Goal: Information Seeking & Learning: Learn about a topic

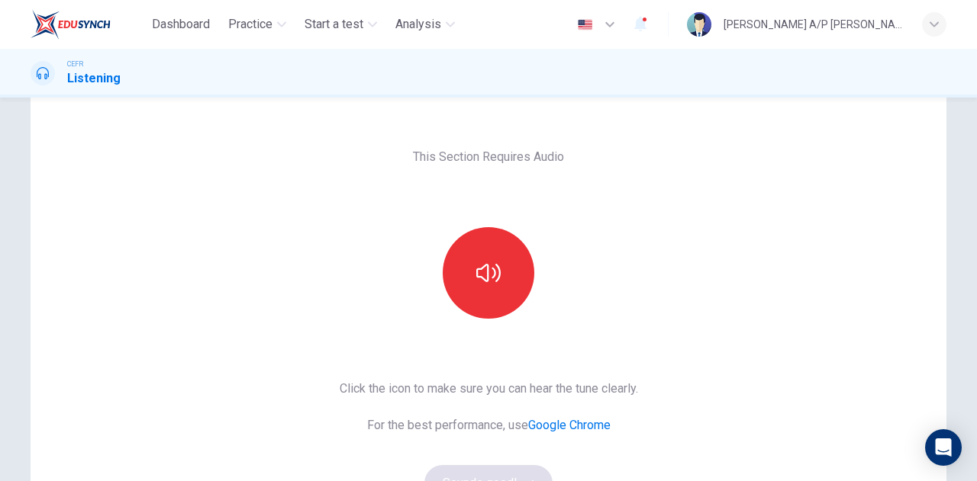
scroll to position [44, 0]
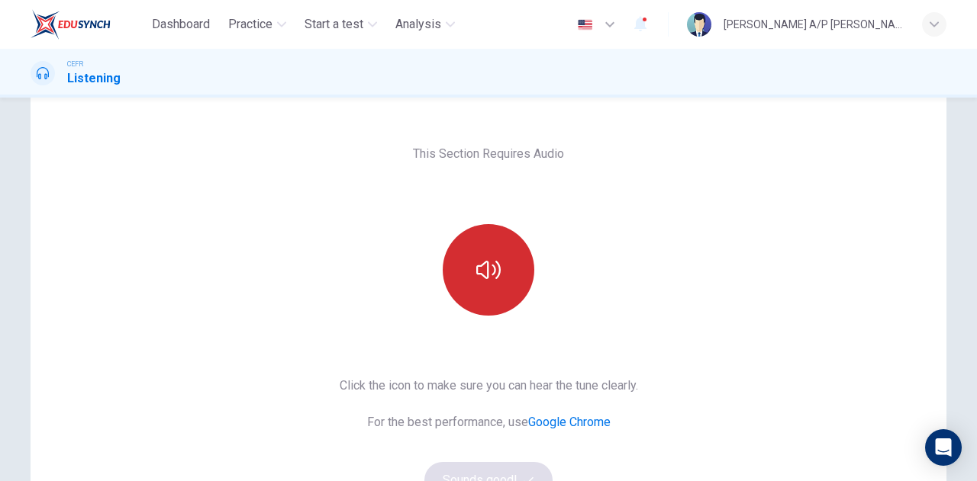
click at [486, 253] on button "button" at bounding box center [489, 270] width 92 height 92
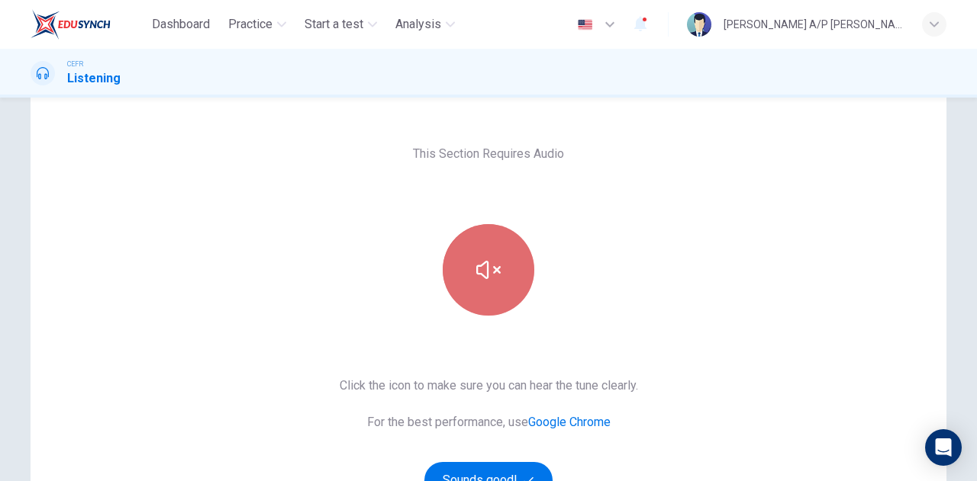
click at [486, 253] on button "button" at bounding box center [489, 270] width 92 height 92
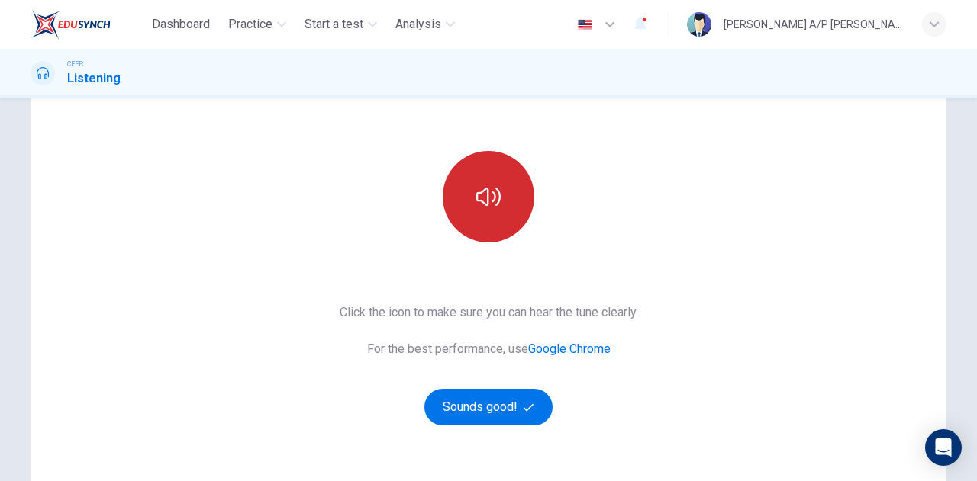
scroll to position [133, 0]
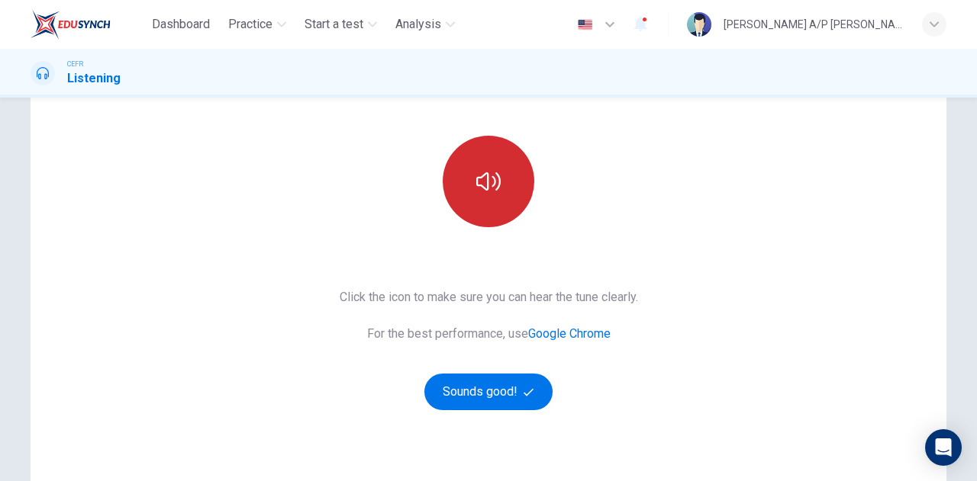
click at [487, 193] on icon "button" at bounding box center [488, 181] width 24 height 24
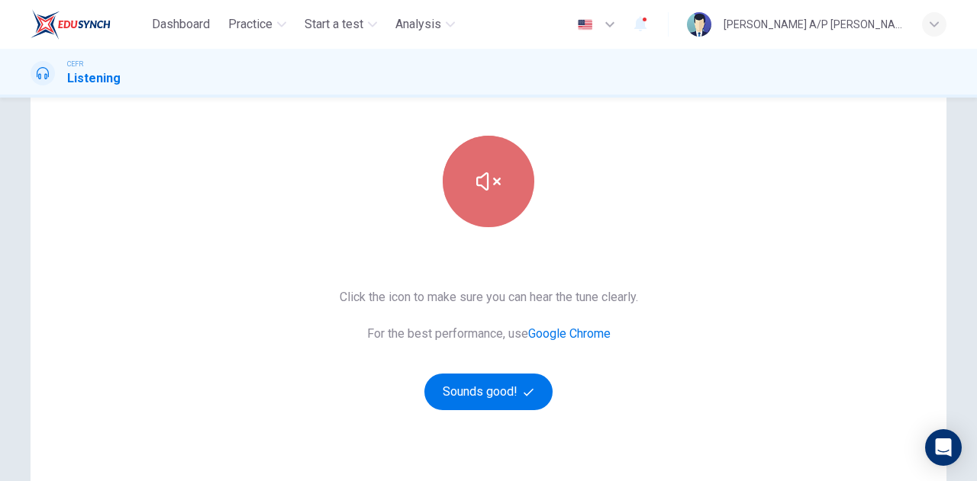
click at [487, 193] on icon "button" at bounding box center [488, 181] width 24 height 24
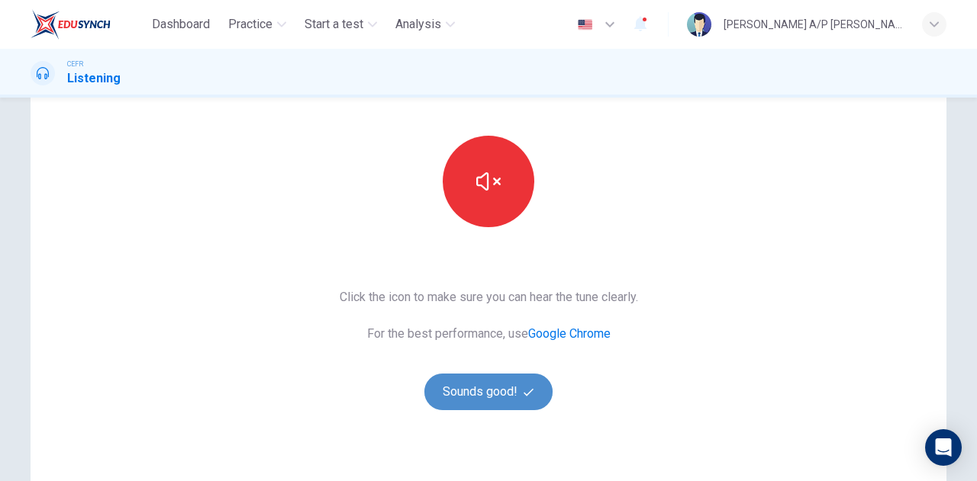
click at [503, 388] on button "Sounds good!" at bounding box center [488, 392] width 128 height 37
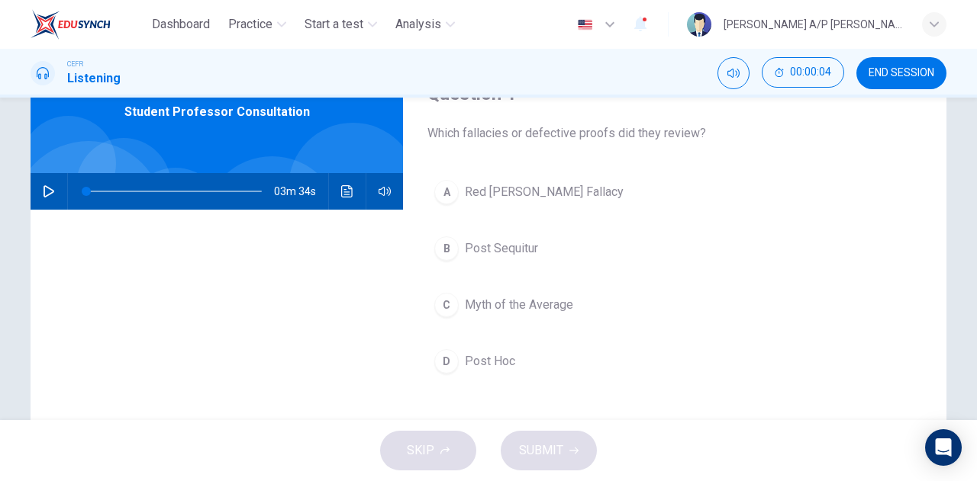
scroll to position [76, 0]
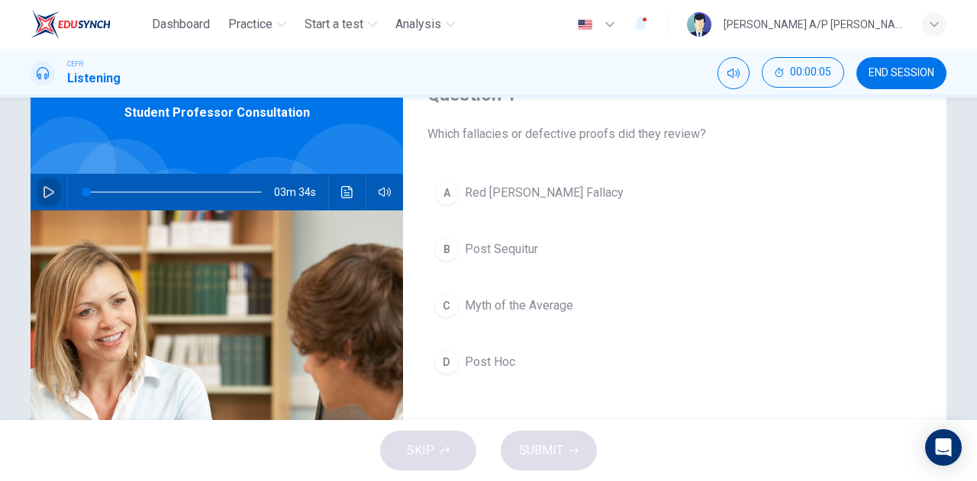
click at [50, 185] on button "button" at bounding box center [49, 192] width 24 height 37
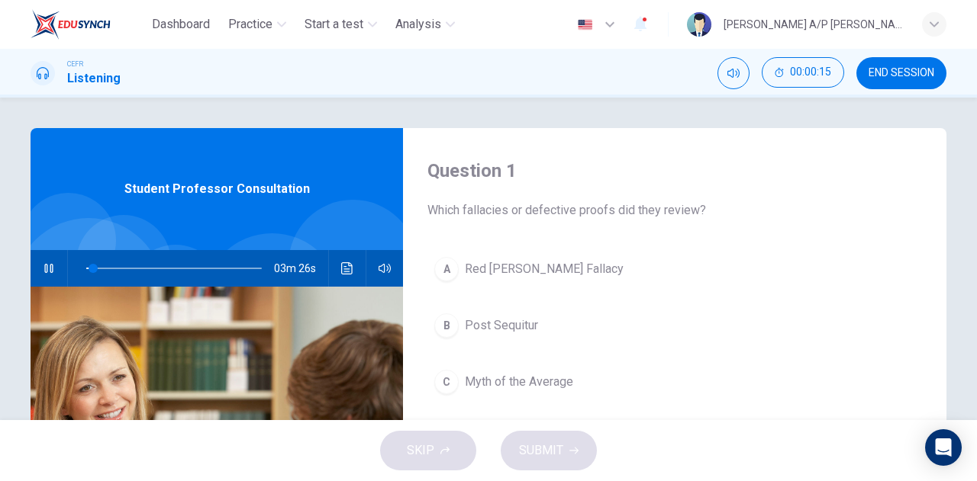
type input "4"
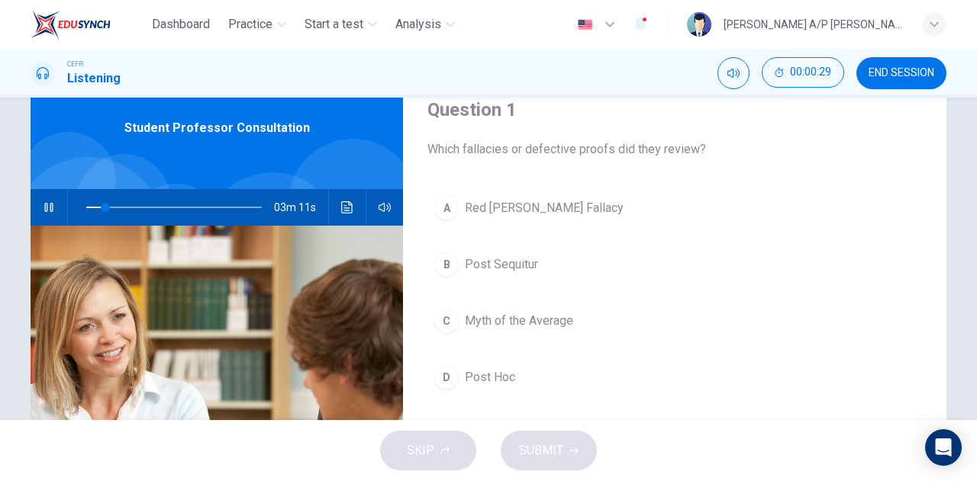
scroll to position [66, 0]
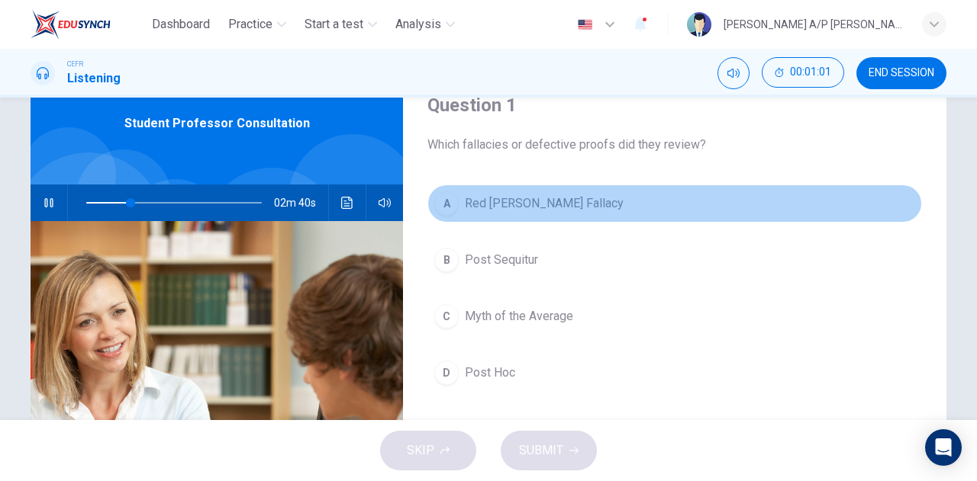
click at [598, 211] on button "A Red Herring Fallacy" at bounding box center [674, 204] width 494 height 38
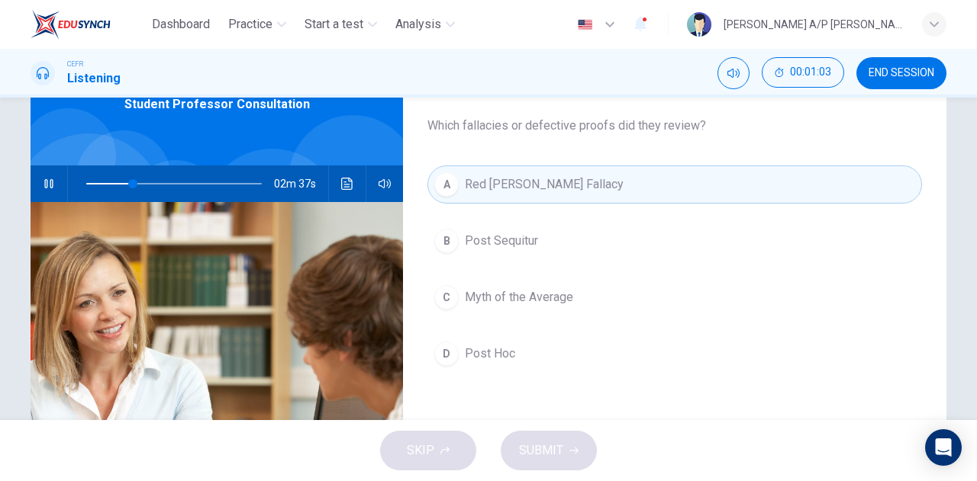
scroll to position [84, 0]
click at [485, 249] on span "Post Sequitur" at bounding box center [501, 242] width 73 height 18
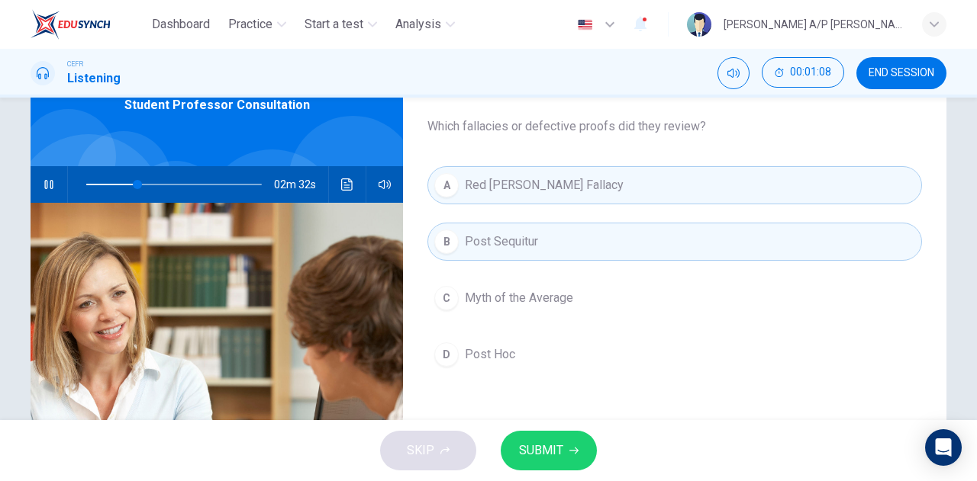
click at [469, 179] on span "Red Herring Fallacy" at bounding box center [544, 185] width 159 height 18
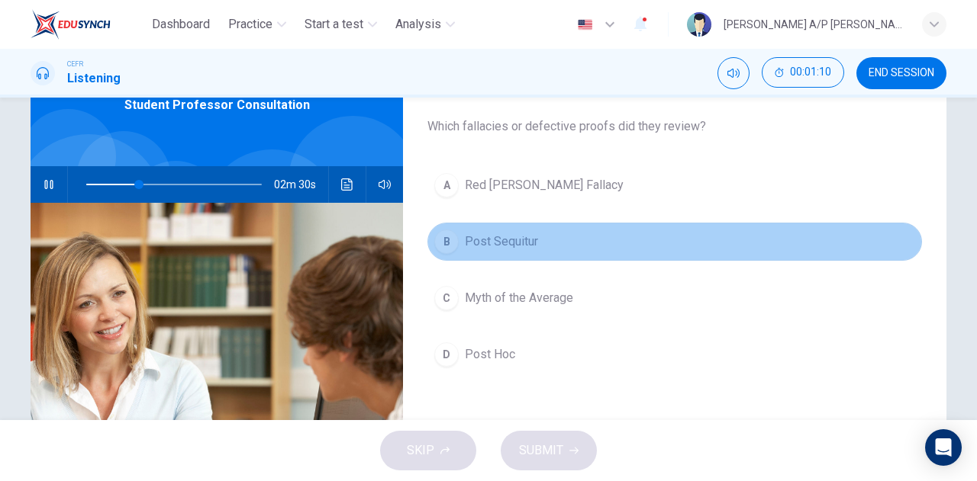
click at [446, 248] on div "B" at bounding box center [446, 242] width 24 height 24
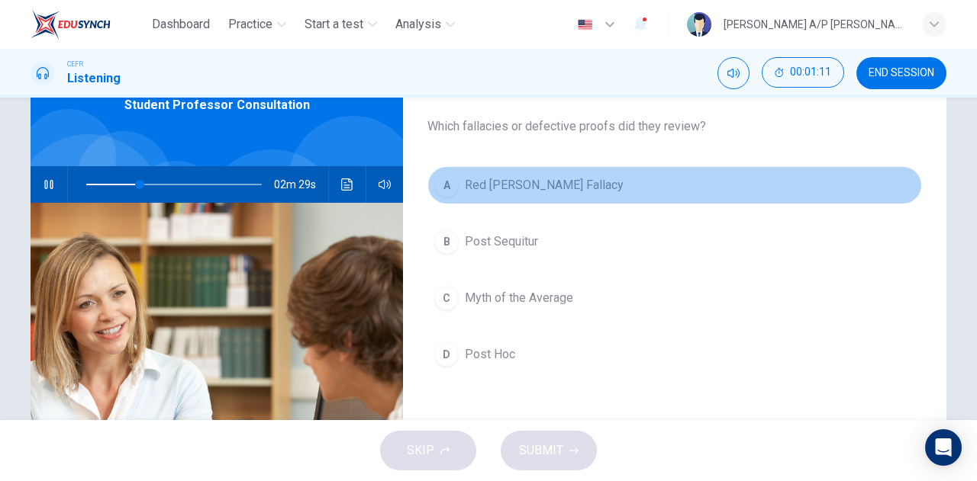
click at [446, 179] on div "A" at bounding box center [446, 185] width 24 height 24
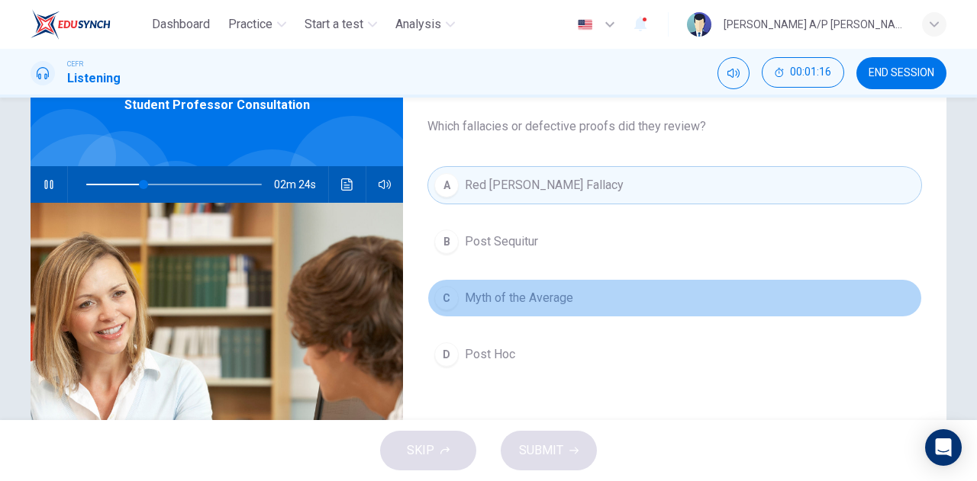
click at [471, 296] on span "Myth of the Average" at bounding box center [519, 298] width 108 height 18
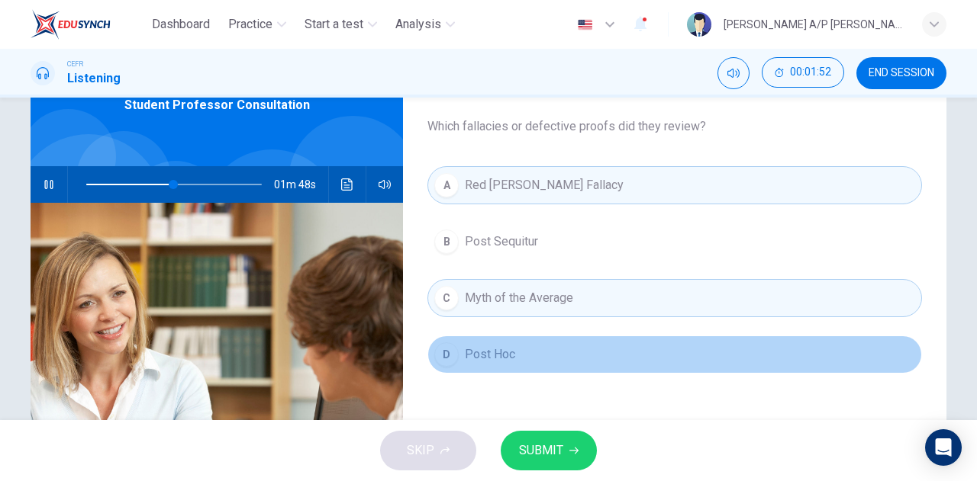
click at [476, 349] on span "Post Hoc" at bounding box center [490, 355] width 50 height 18
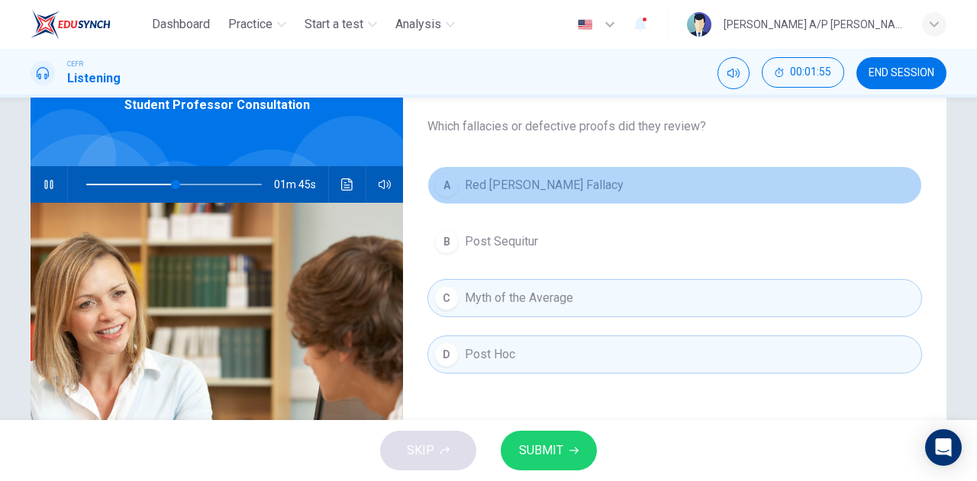
click at [468, 188] on span "Red Herring Fallacy" at bounding box center [544, 185] width 159 height 18
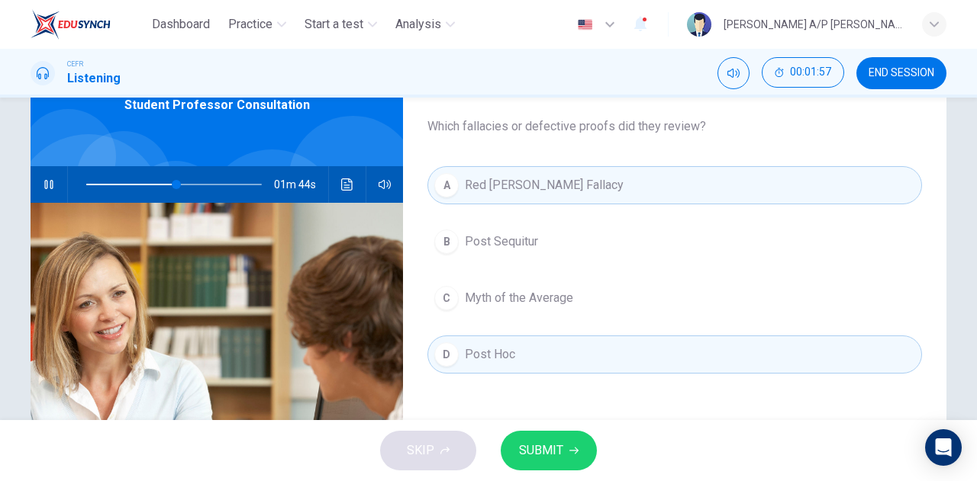
click at [478, 270] on div "A Red Herring Fallacy B Post Sequitur C Myth of the Average D Post Hoc" at bounding box center [674, 285] width 494 height 238
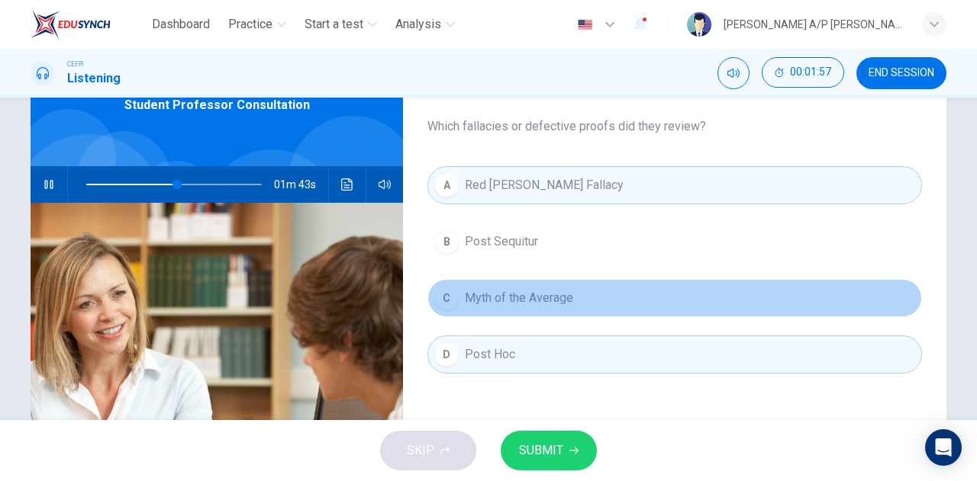
click at [478, 297] on span "Myth of the Average" at bounding box center [519, 298] width 108 height 18
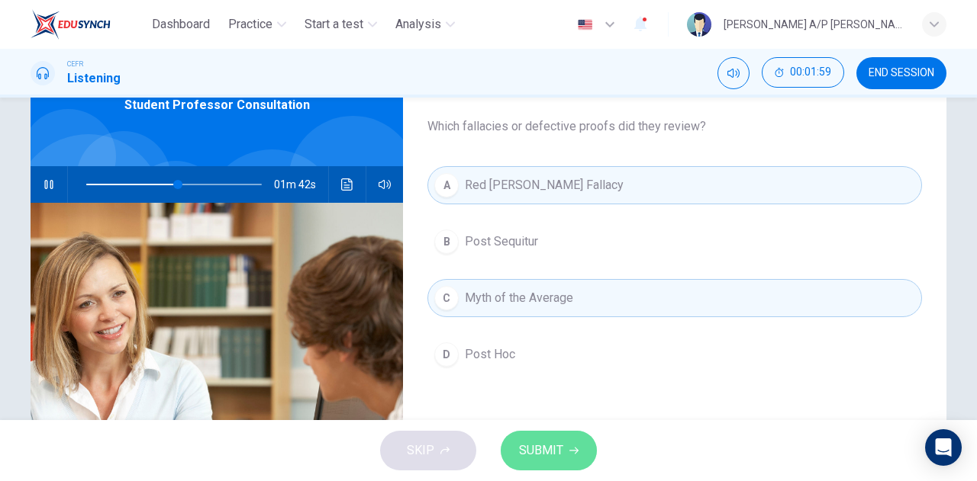
click at [534, 438] on button "SUBMIT" at bounding box center [549, 451] width 96 height 40
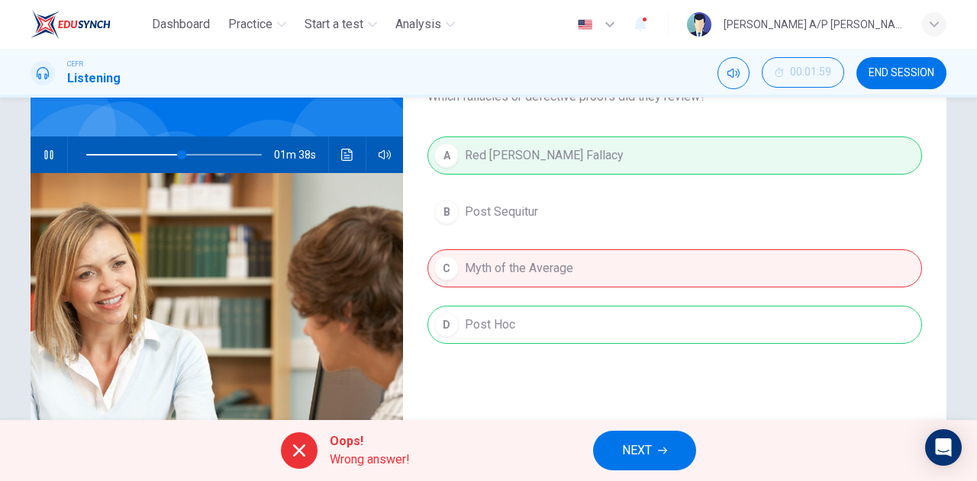
scroll to position [114, 0]
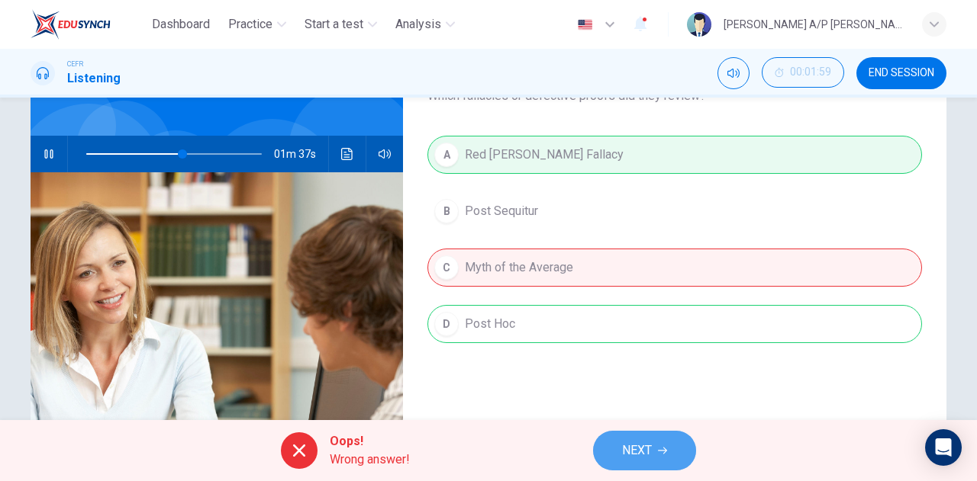
click at [647, 437] on button "NEXT" at bounding box center [644, 451] width 103 height 40
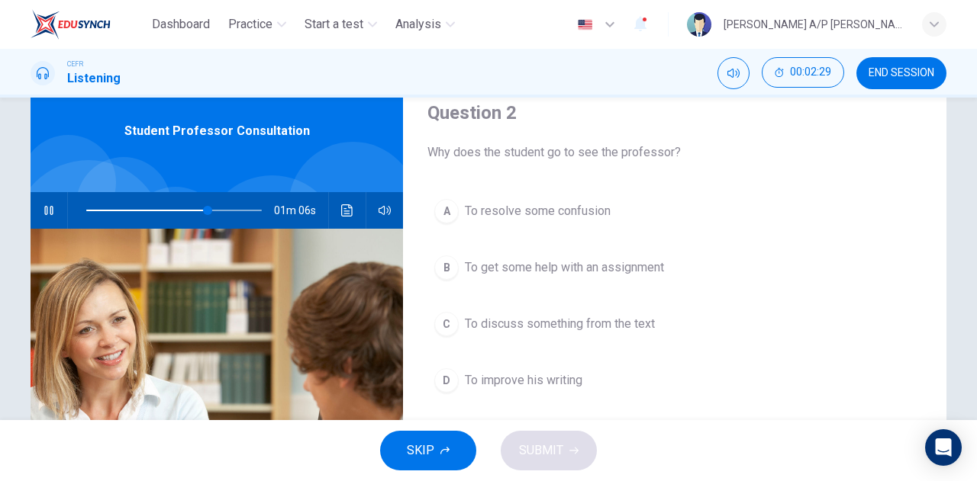
scroll to position [56, 0]
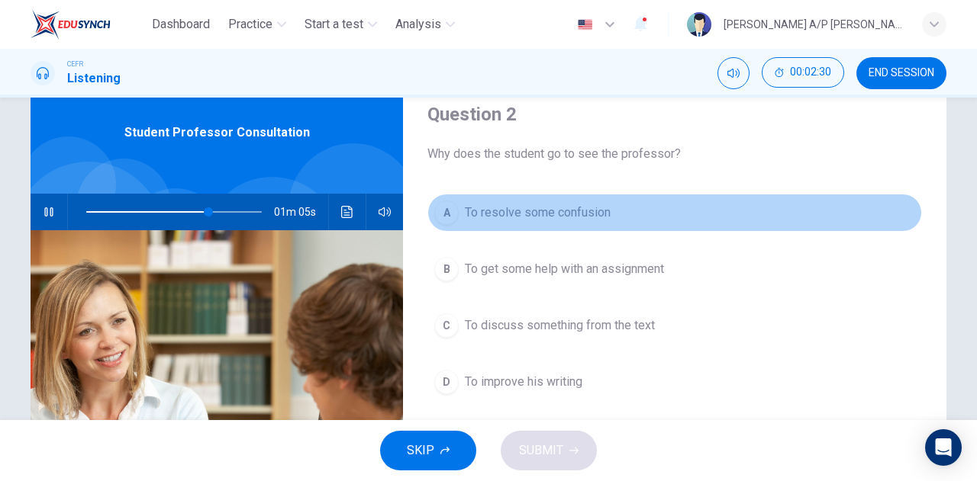
click at [493, 230] on button "A To resolve some confusion" at bounding box center [674, 213] width 494 height 38
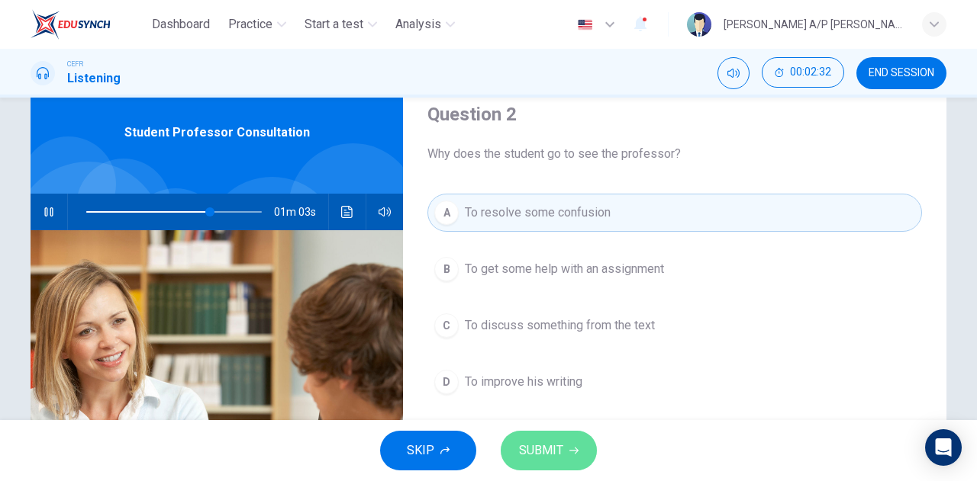
click at [569, 455] on icon "button" at bounding box center [573, 450] width 9 height 9
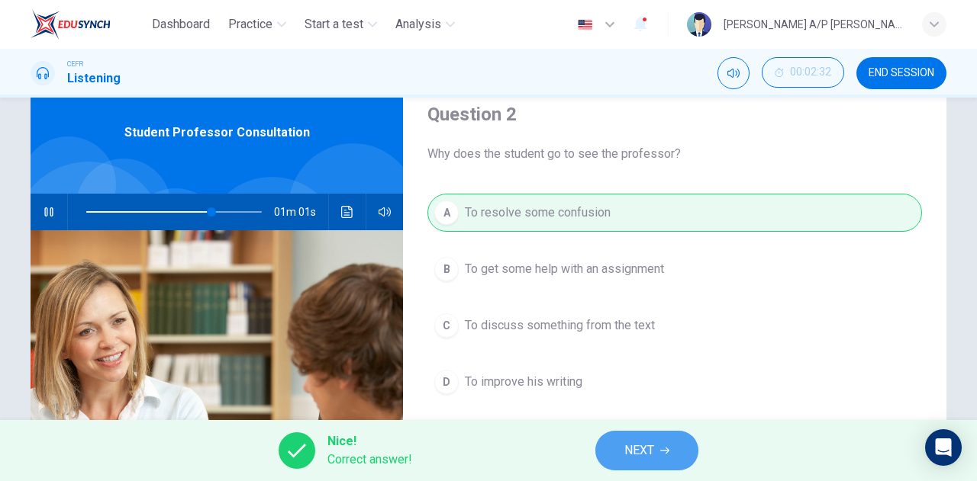
click at [639, 453] on span "NEXT" at bounding box center [639, 450] width 30 height 21
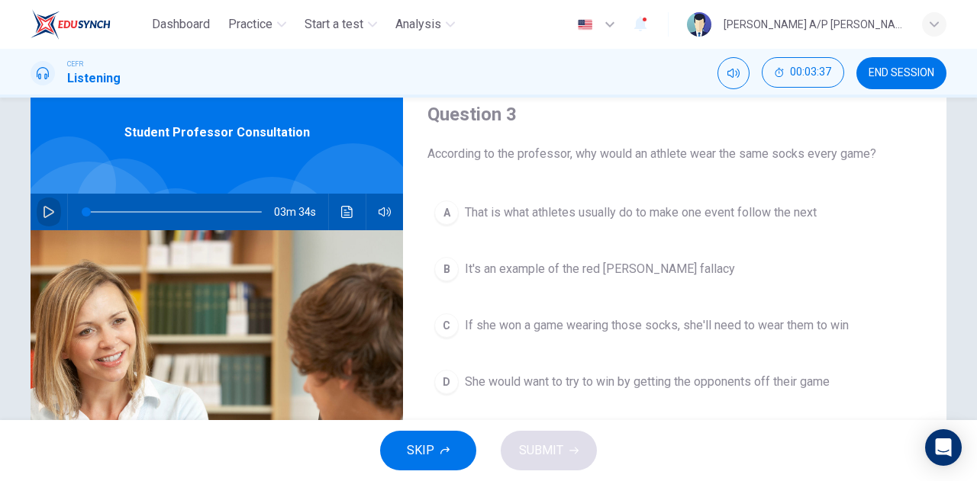
click at [47, 207] on icon "button" at bounding box center [49, 212] width 12 height 12
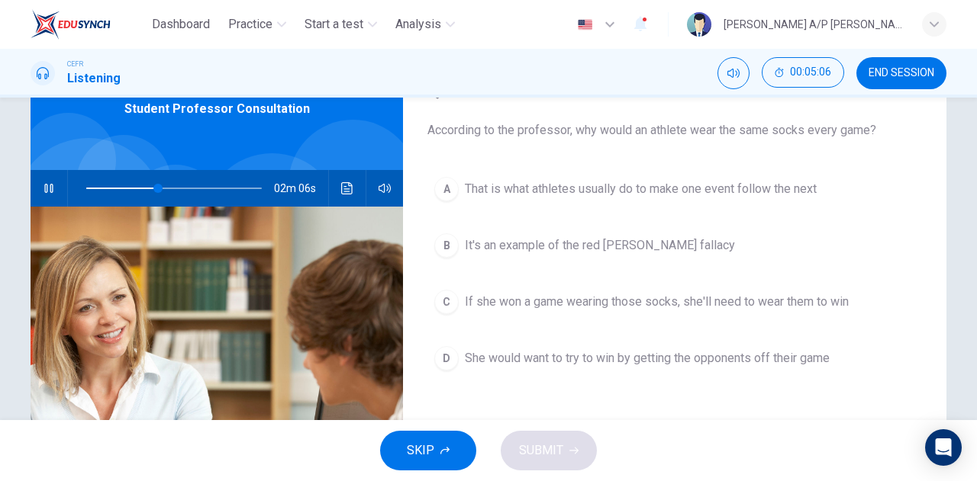
scroll to position [81, 0]
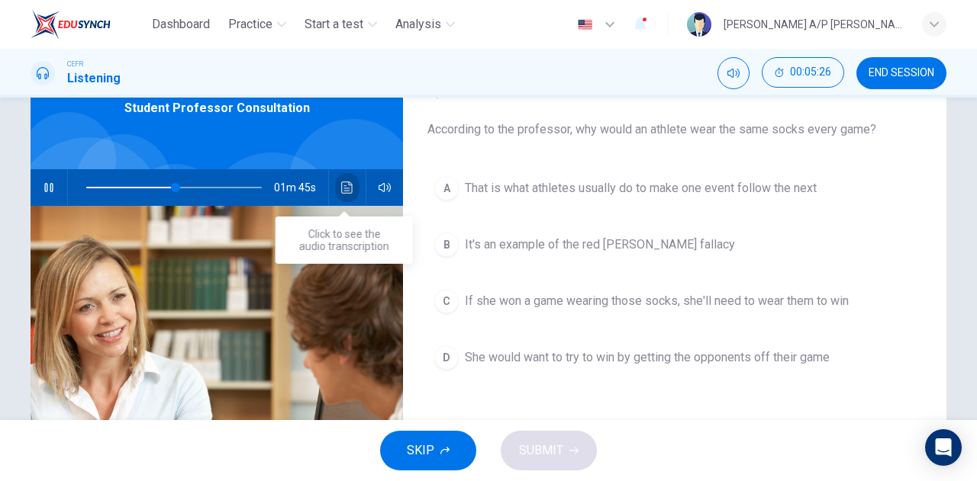
click at [346, 182] on icon "Click to see the audio transcription" at bounding box center [346, 188] width 11 height 12
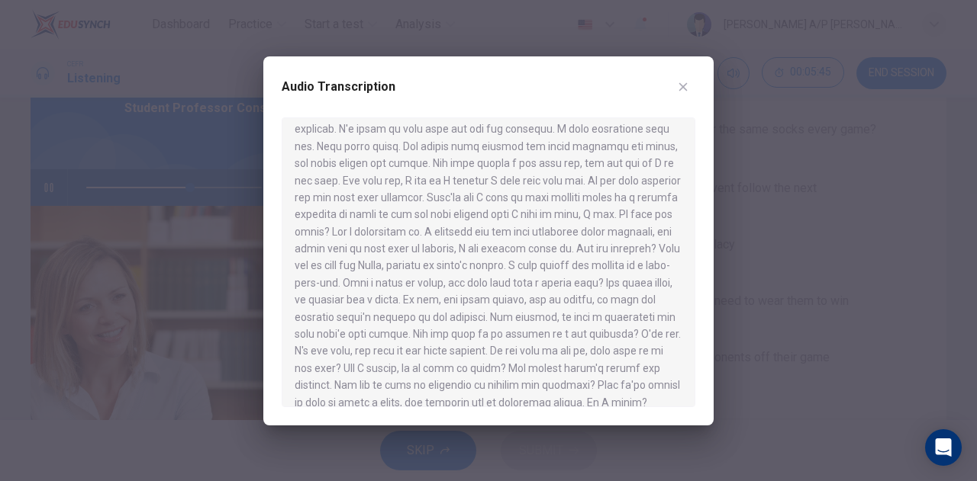
scroll to position [266, 0]
click at [684, 81] on icon "button" at bounding box center [683, 87] width 12 height 12
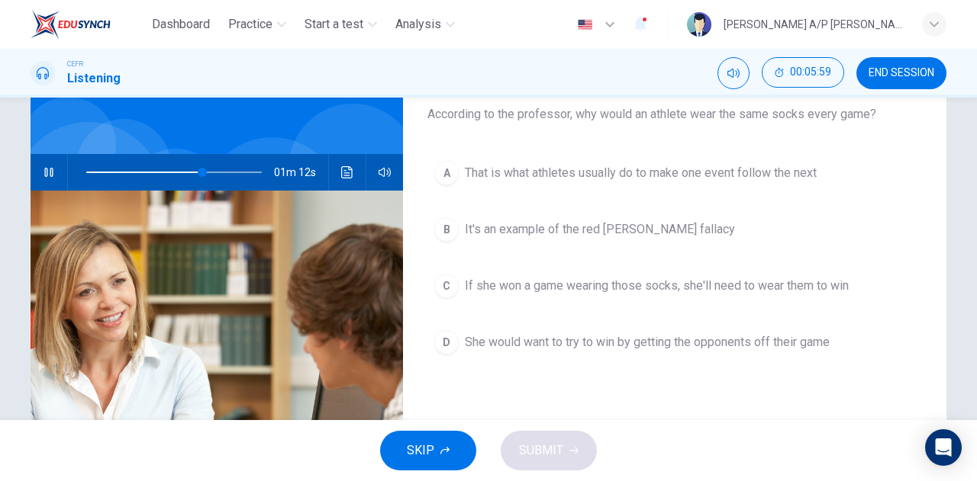
scroll to position [97, 0]
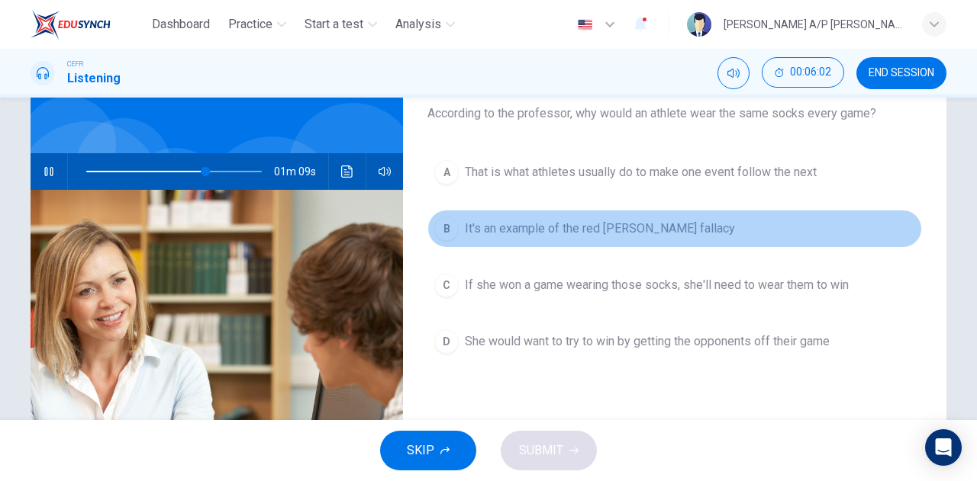
click at [591, 227] on span "It's an example of the red herring fallacy" at bounding box center [600, 229] width 270 height 18
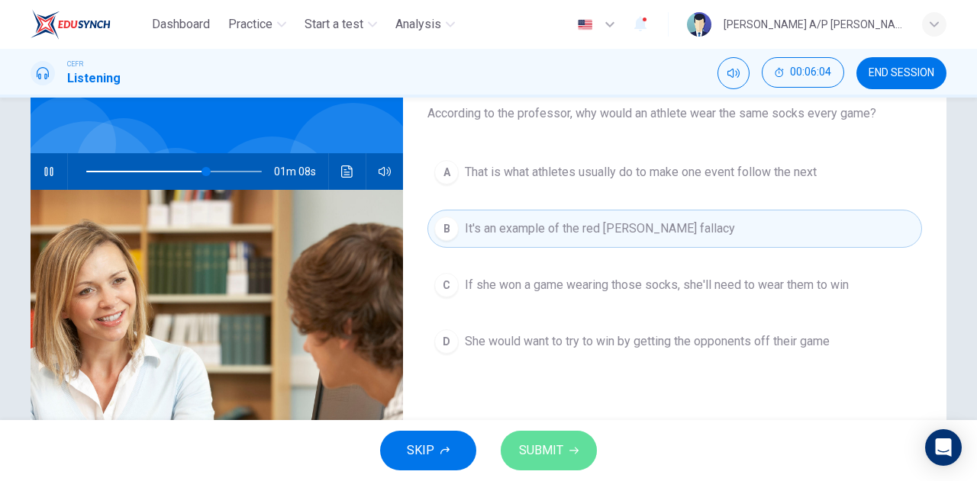
click at [562, 459] on span "SUBMIT" at bounding box center [541, 450] width 44 height 21
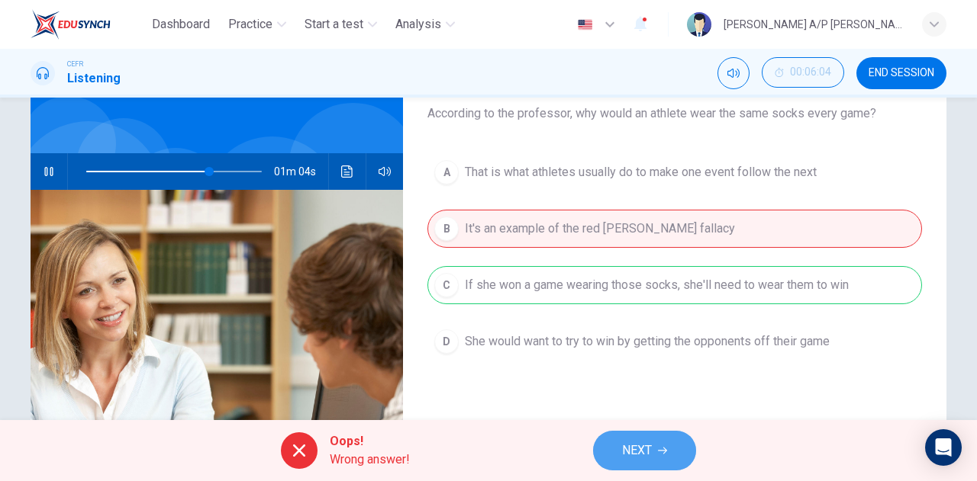
click at [624, 447] on span "NEXT" at bounding box center [637, 450] width 30 height 21
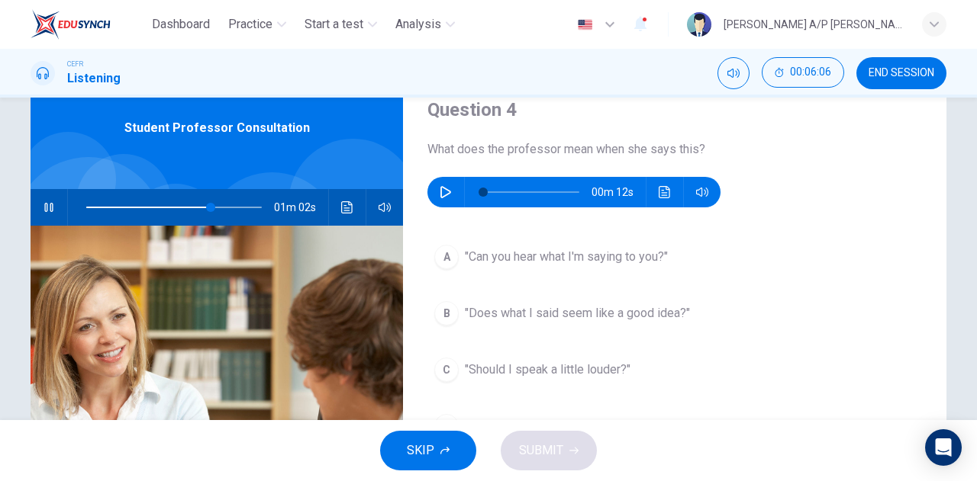
scroll to position [60, 0]
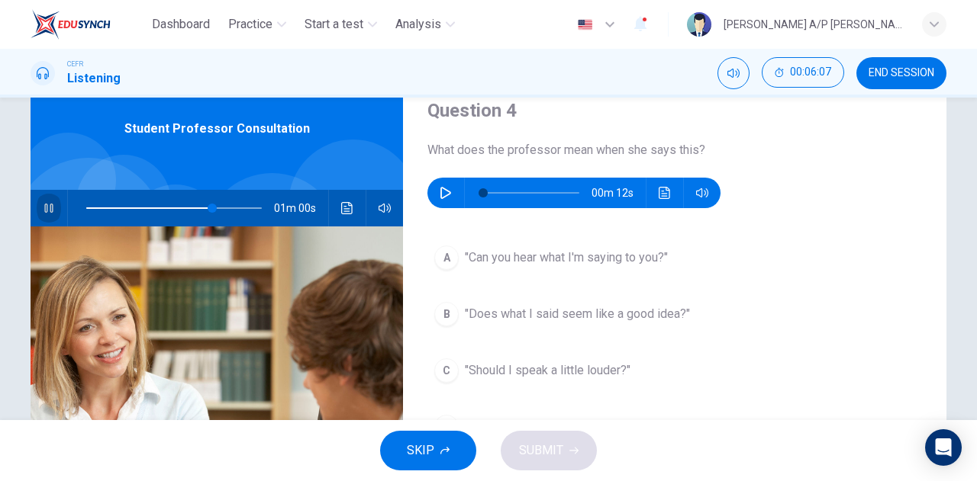
click at [44, 201] on button "button" at bounding box center [49, 208] width 24 height 37
type input "72"
click at [439, 182] on button "button" at bounding box center [445, 193] width 24 height 31
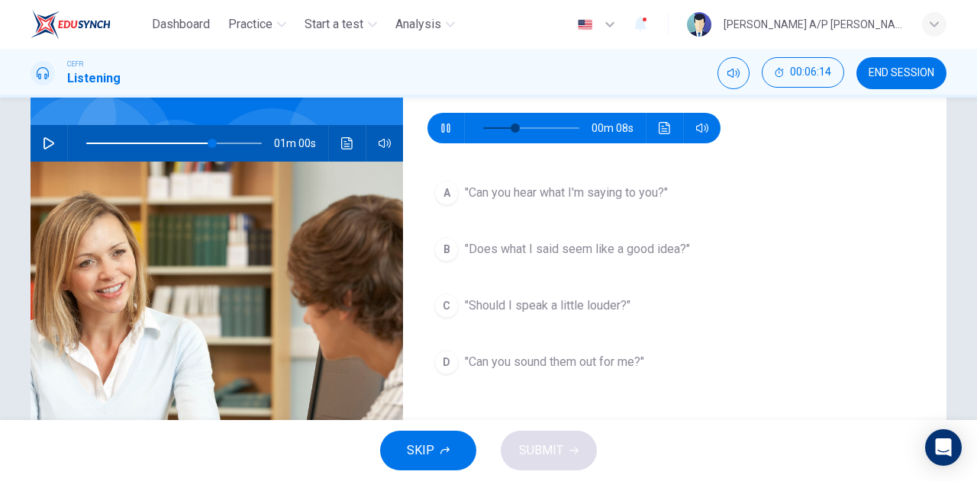
scroll to position [127, 0]
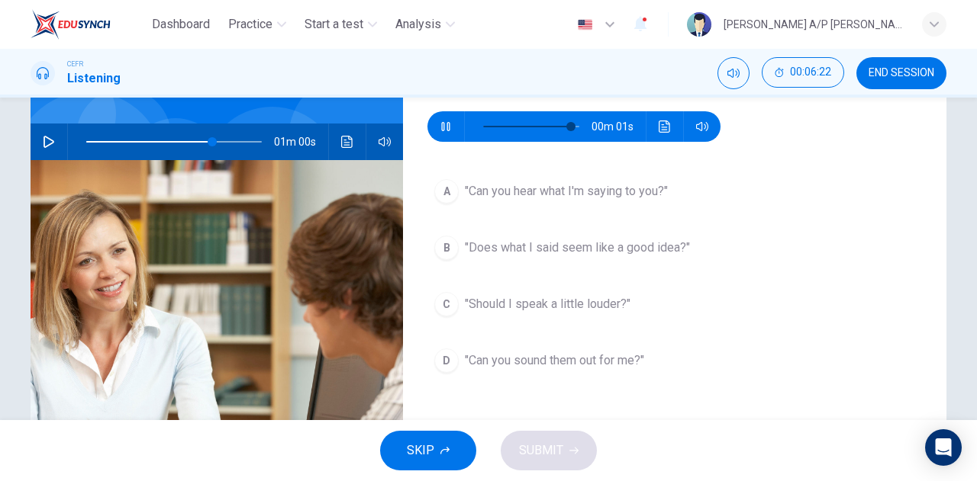
type input "0"
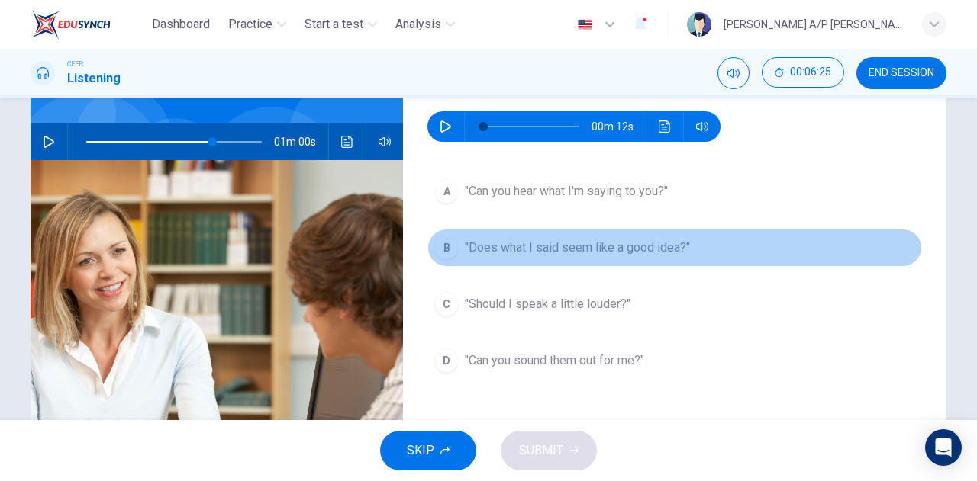
click at [522, 248] on span ""Does what I said seem like a good idea?"" at bounding box center [577, 248] width 225 height 18
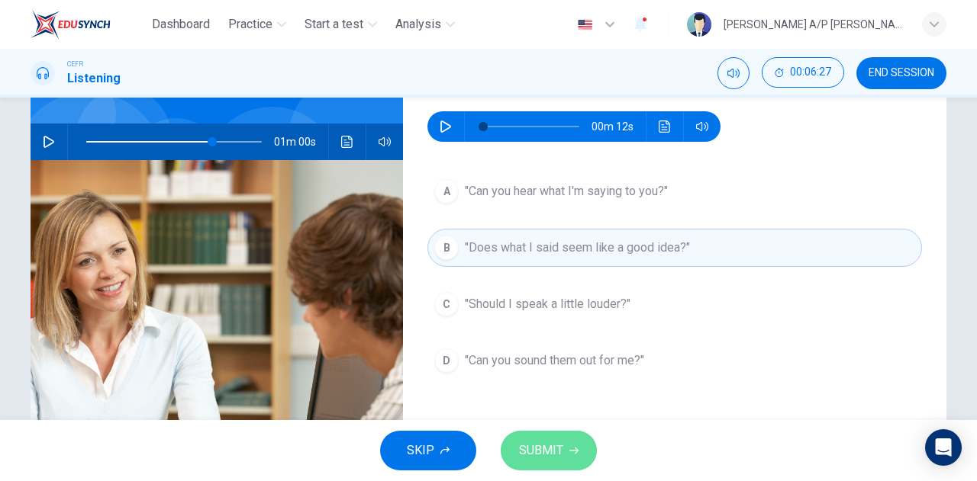
click at [578, 462] on button "SUBMIT" at bounding box center [549, 451] width 96 height 40
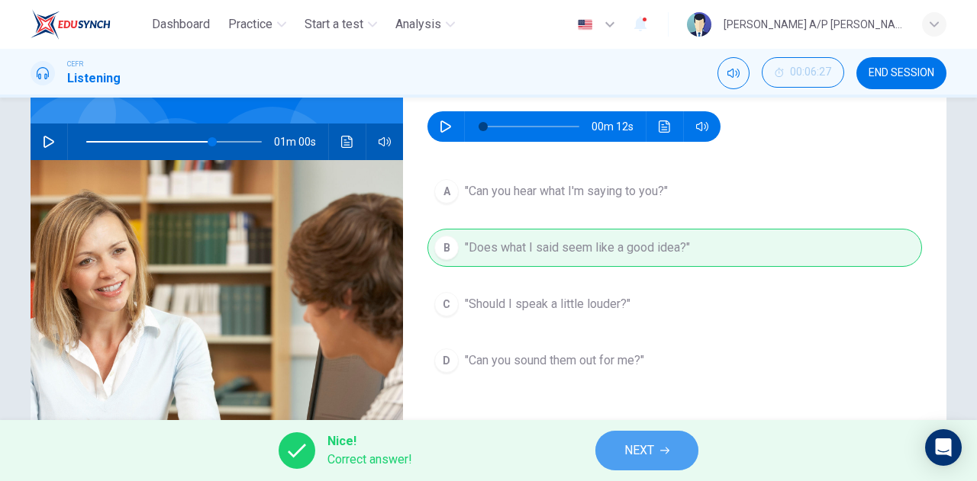
click at [613, 446] on button "NEXT" at bounding box center [646, 451] width 103 height 40
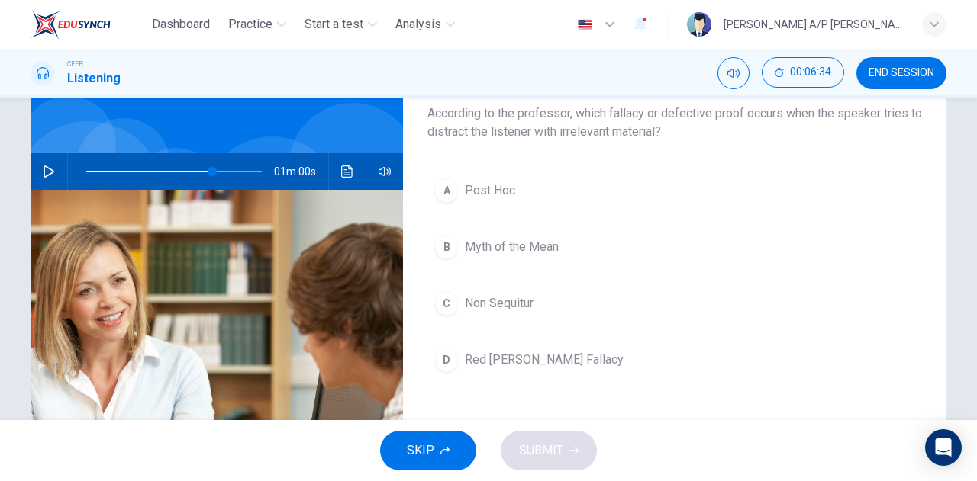
scroll to position [111, 0]
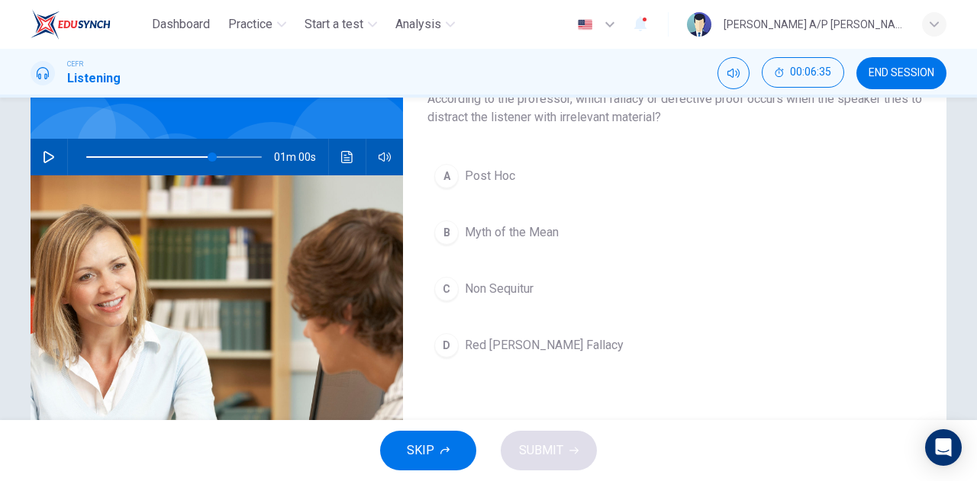
click at [483, 182] on span "Post Hoc" at bounding box center [490, 176] width 50 height 18
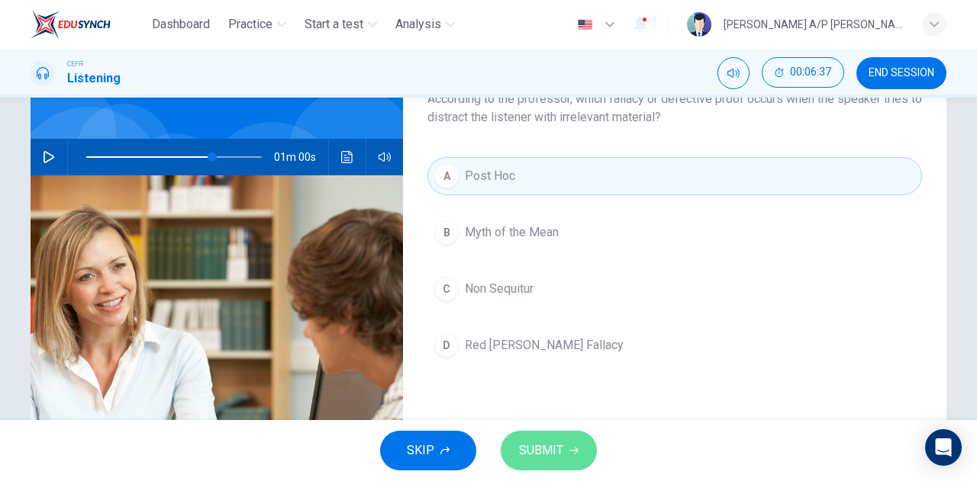
click at [560, 440] on span "SUBMIT" at bounding box center [541, 450] width 44 height 21
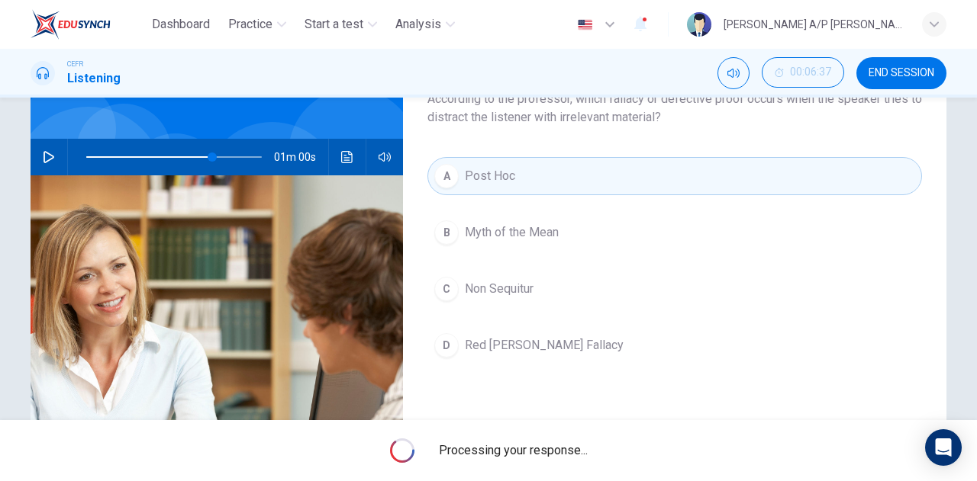
type input "72"
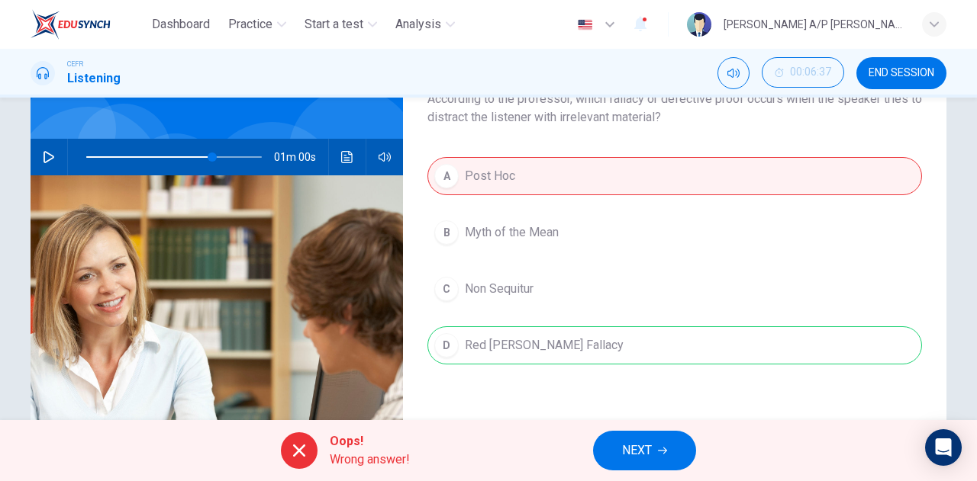
click at [660, 455] on icon "button" at bounding box center [662, 450] width 9 height 9
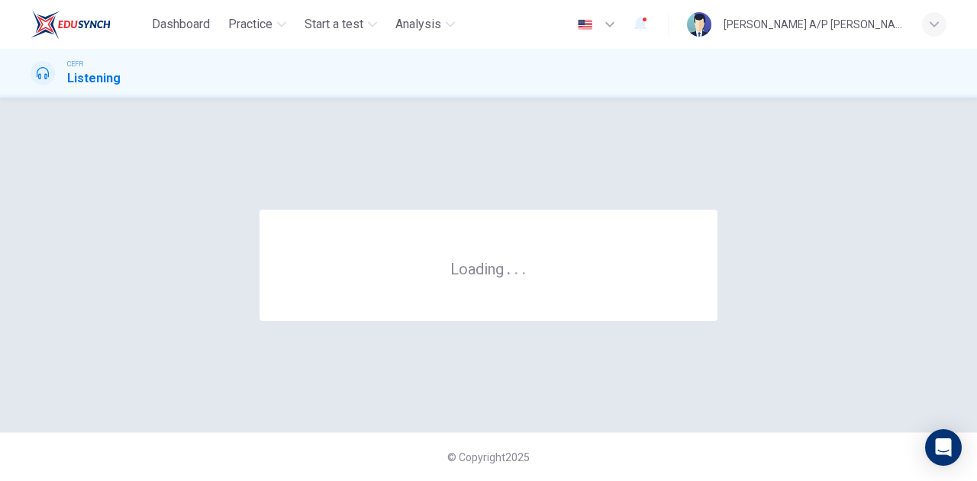
scroll to position [0, 0]
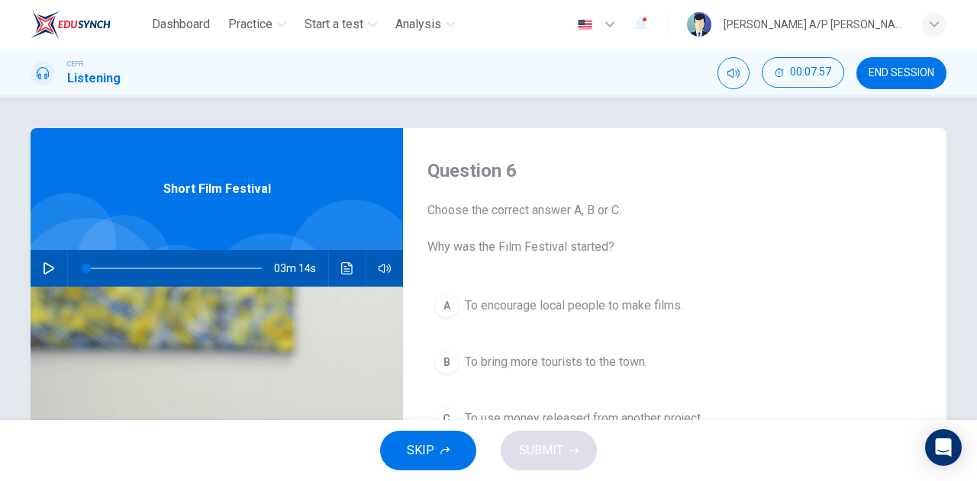
click at [44, 263] on icon "button" at bounding box center [49, 268] width 12 height 12
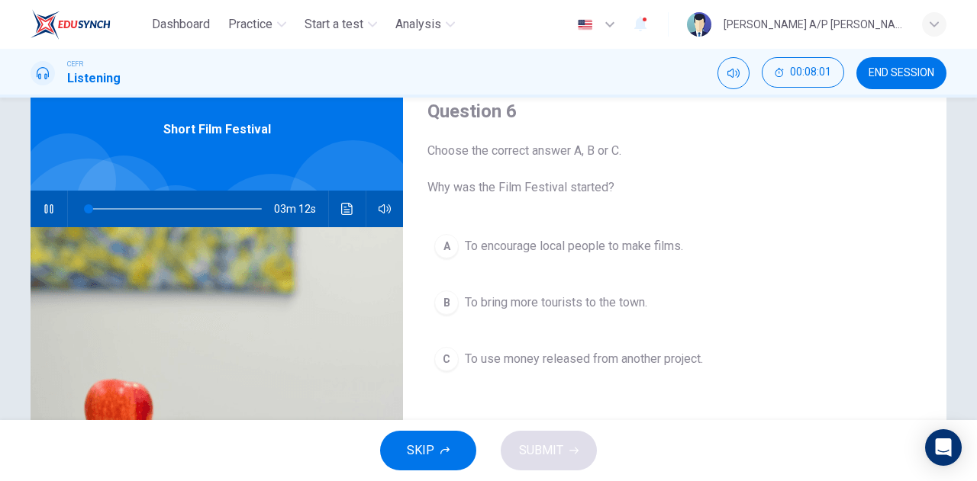
scroll to position [61, 0]
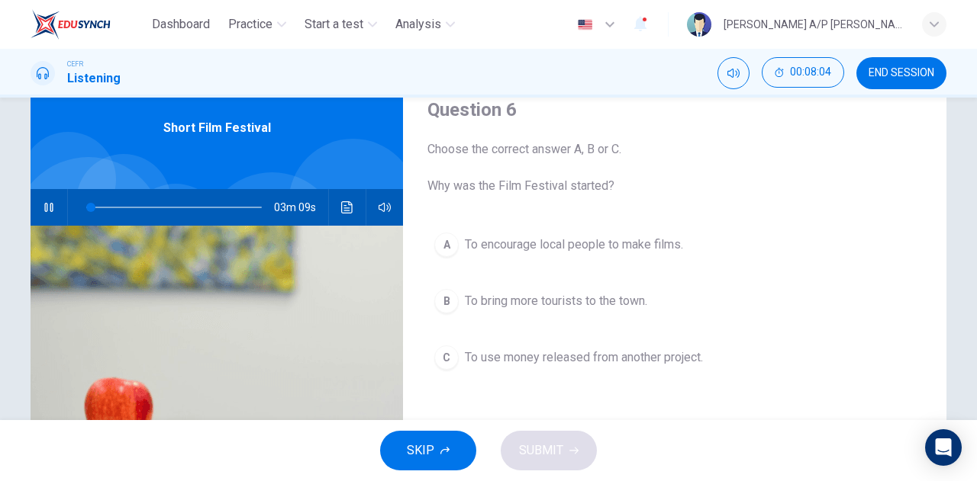
type input "3"
click at [45, 205] on icon "button" at bounding box center [49, 207] width 12 height 12
type input "39"
